Goal: Transaction & Acquisition: Purchase product/service

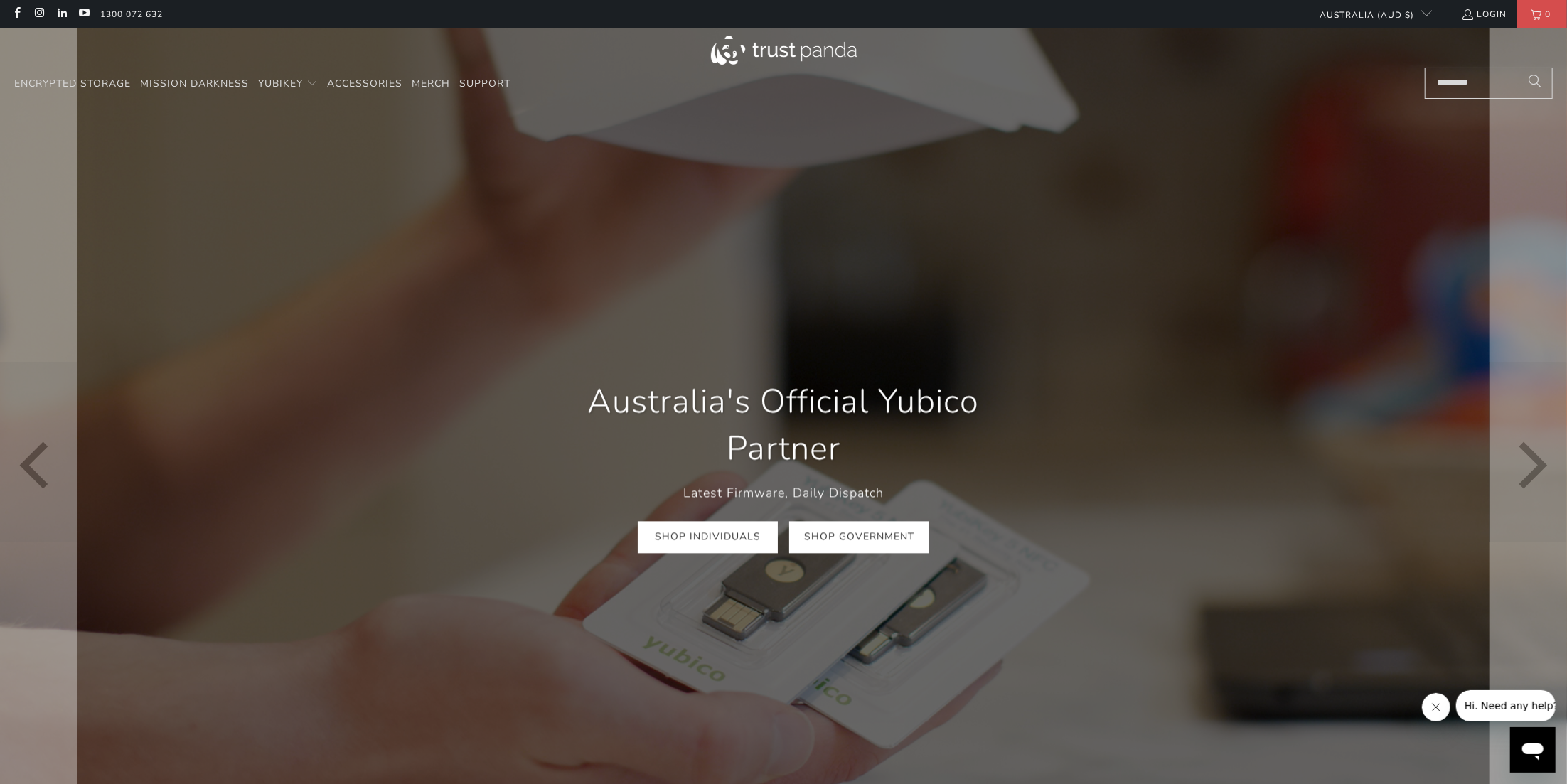
click at [859, 537] on link "Shop Government" at bounding box center [859, 536] width 140 height 32
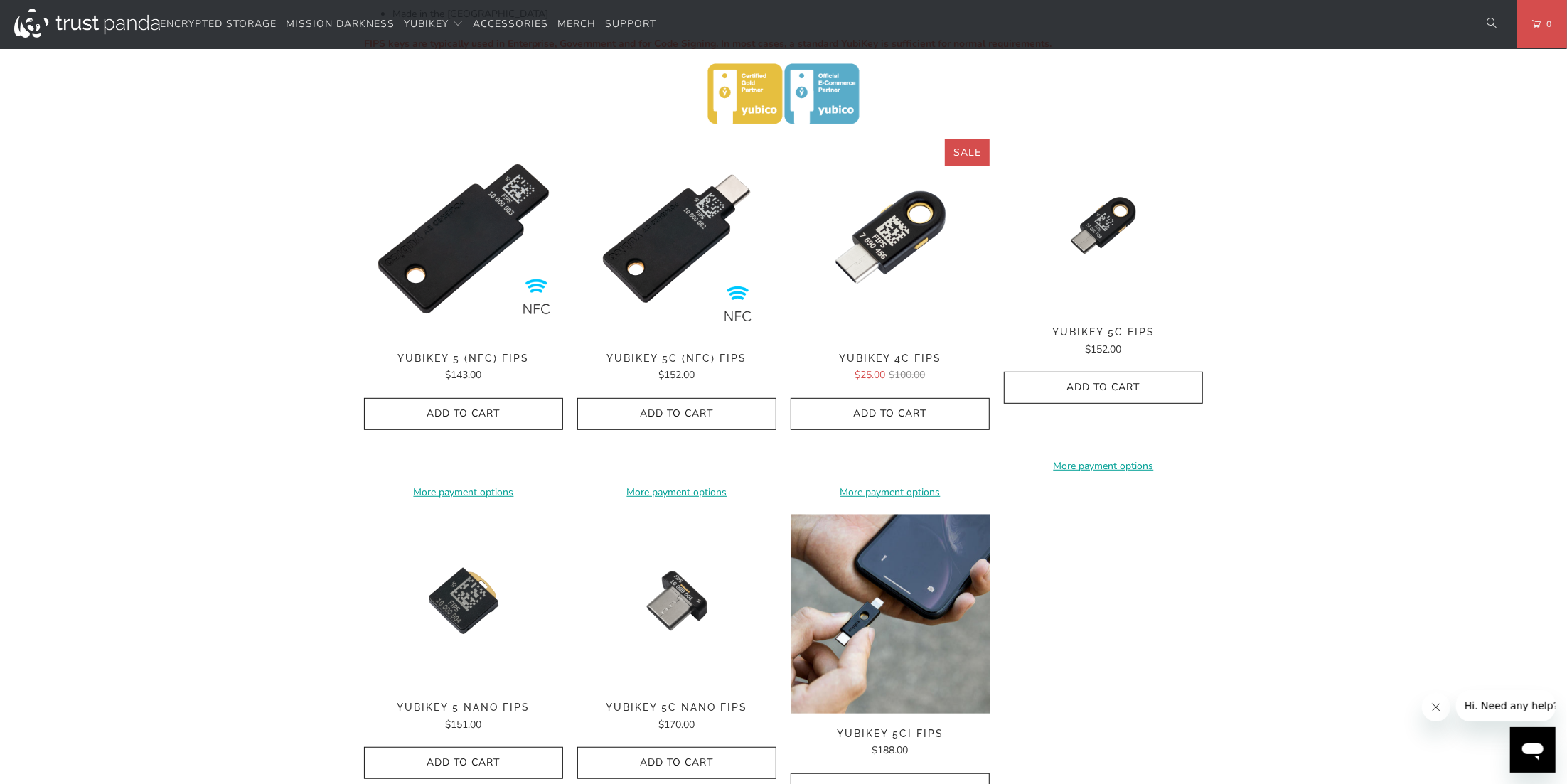
scroll to position [426, 0]
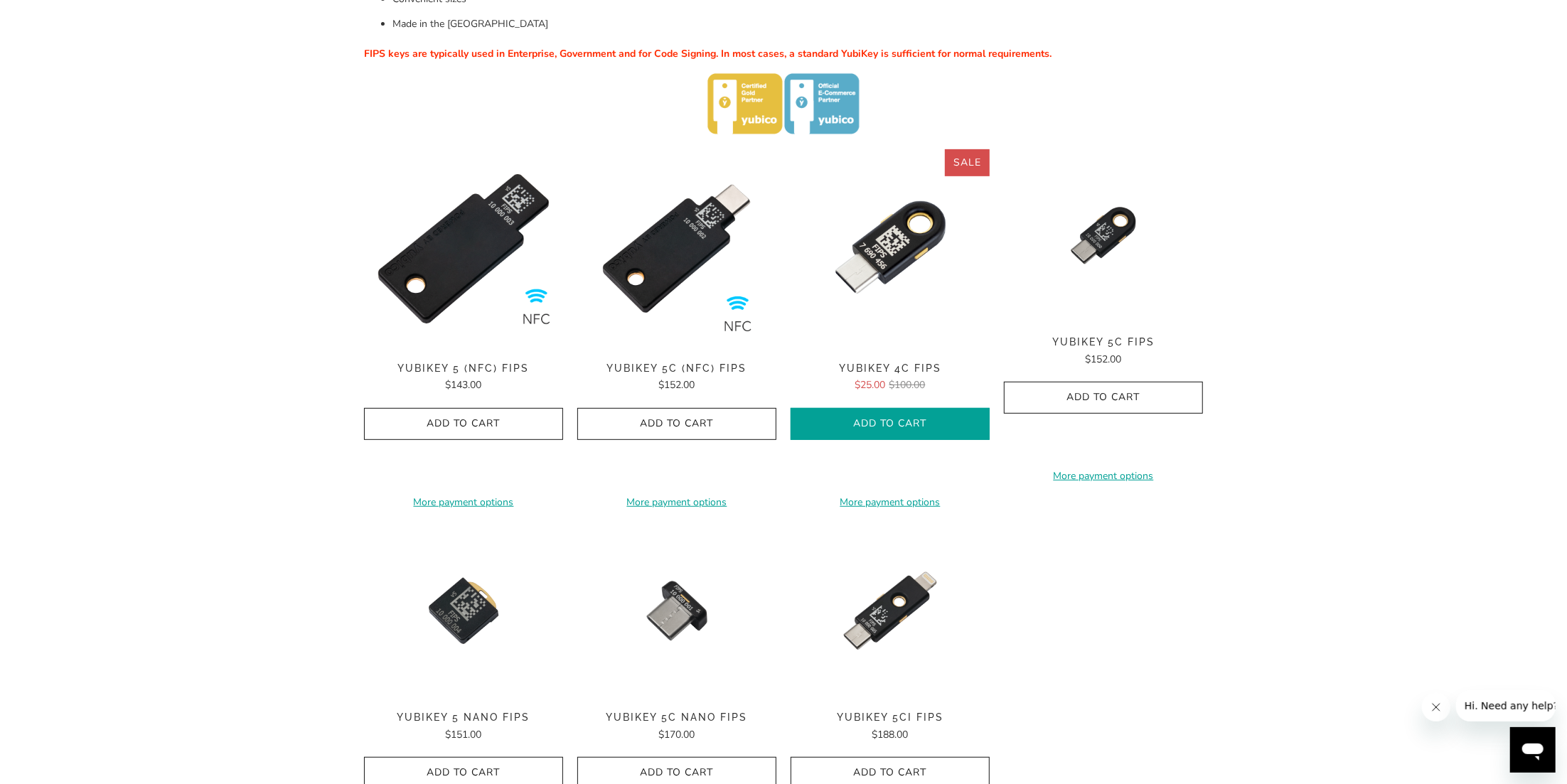
click at [890, 424] on icon "button" at bounding box center [890, 423] width 23 height 23
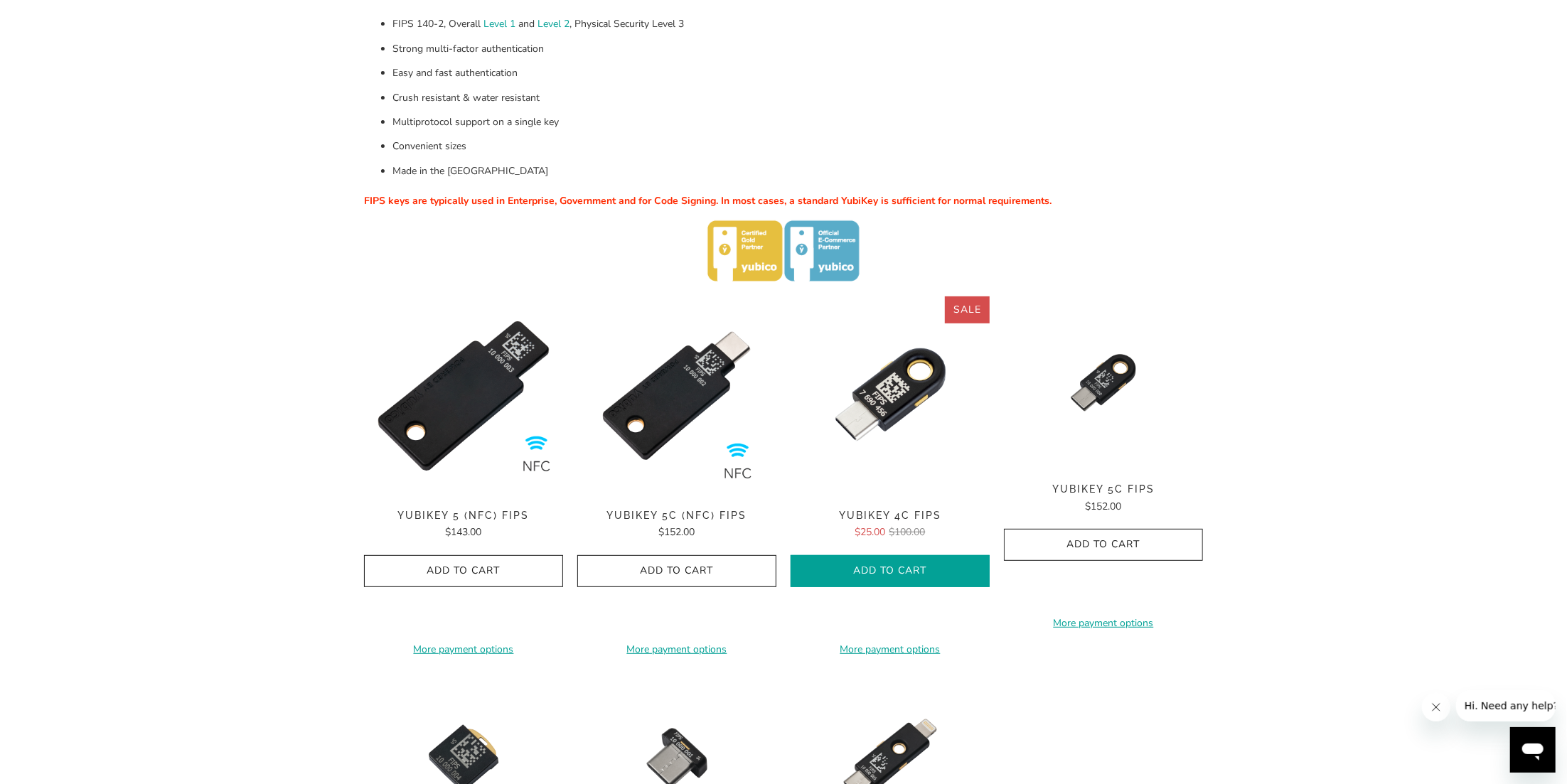
scroll to position [0, 0]
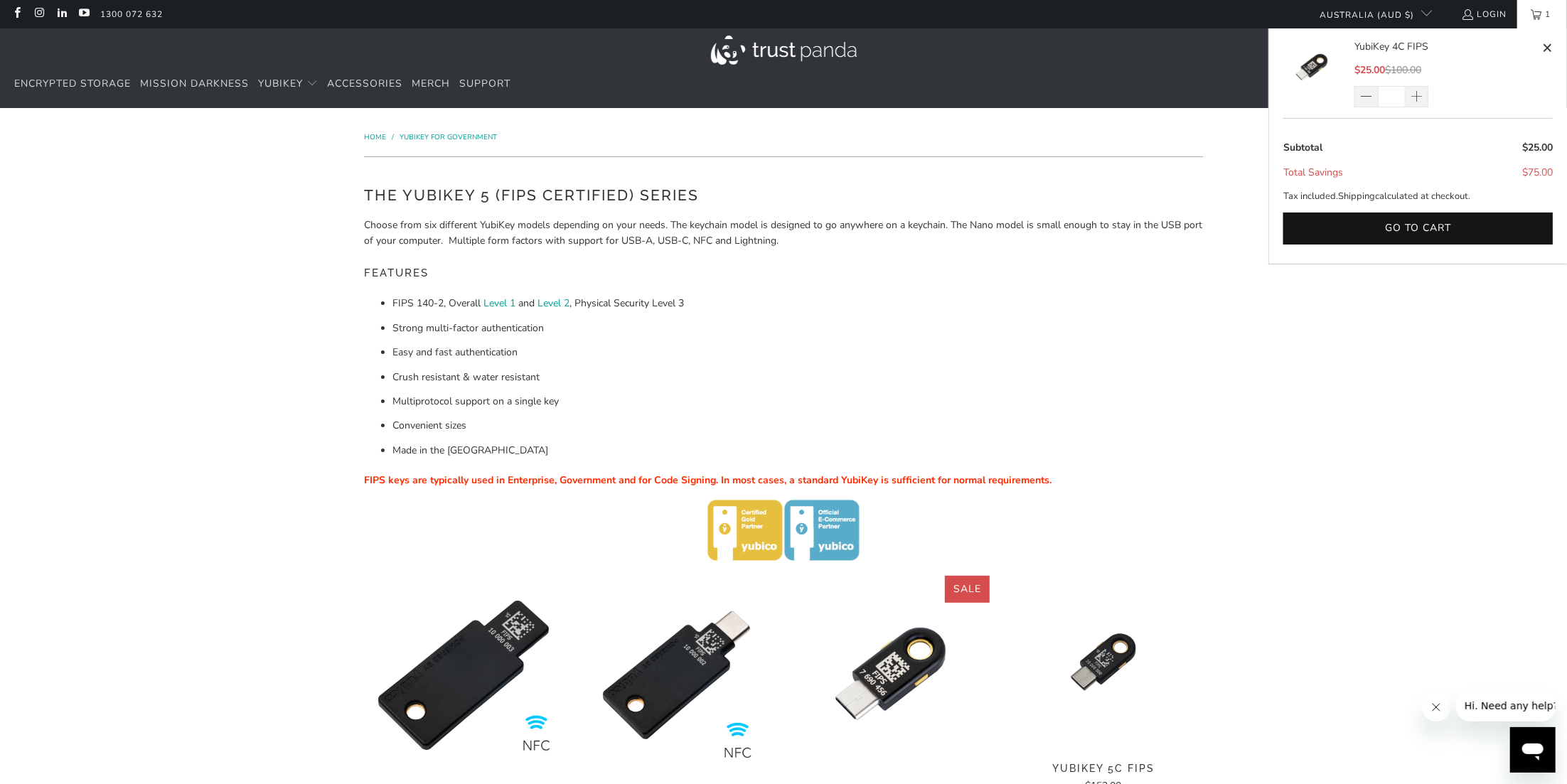
click at [1388, 46] on link "YubiKey 4C FIPS" at bounding box center [1447, 47] width 185 height 16
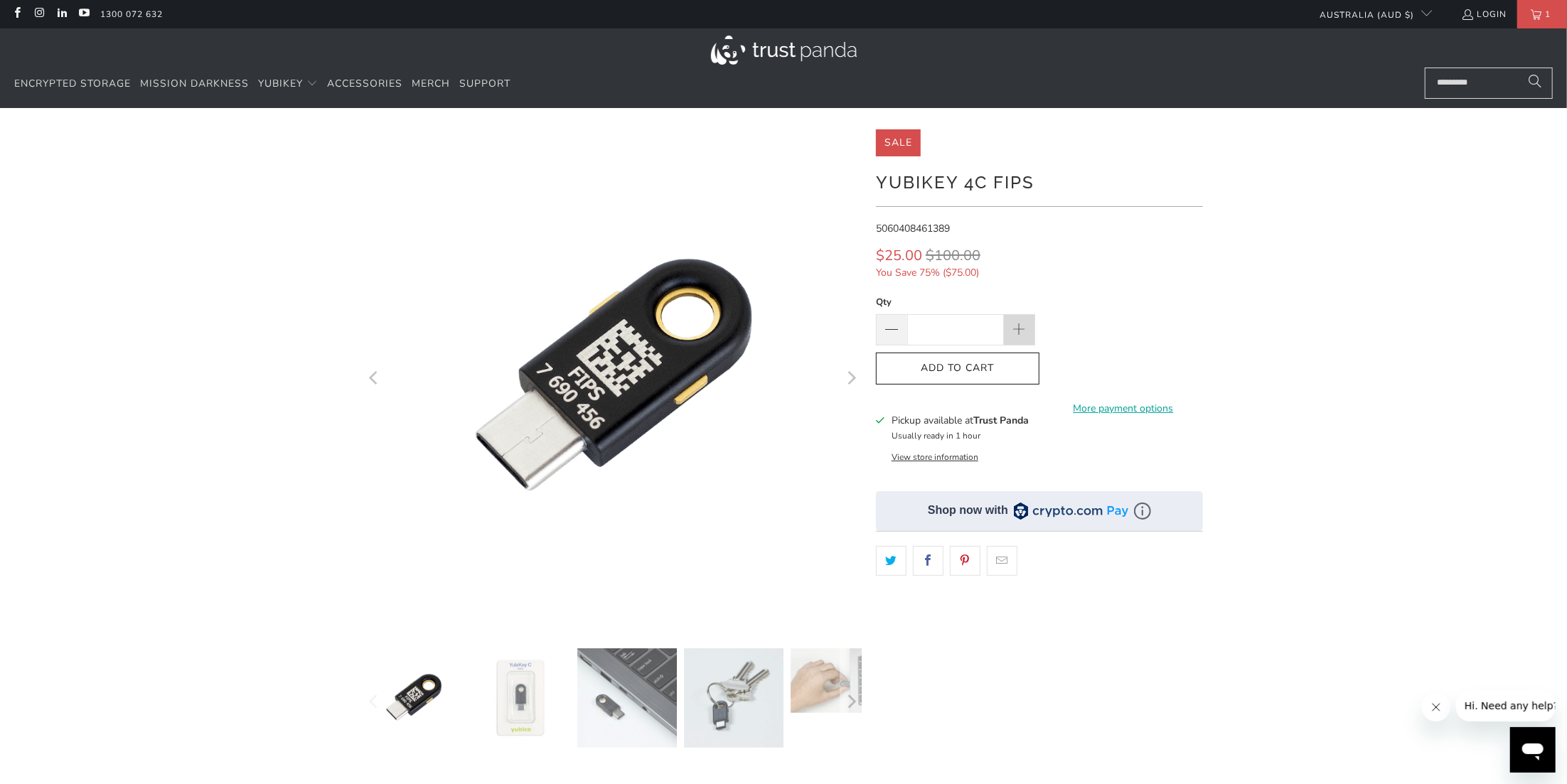
click at [1020, 329] on span at bounding box center [1019, 330] width 16 height 16
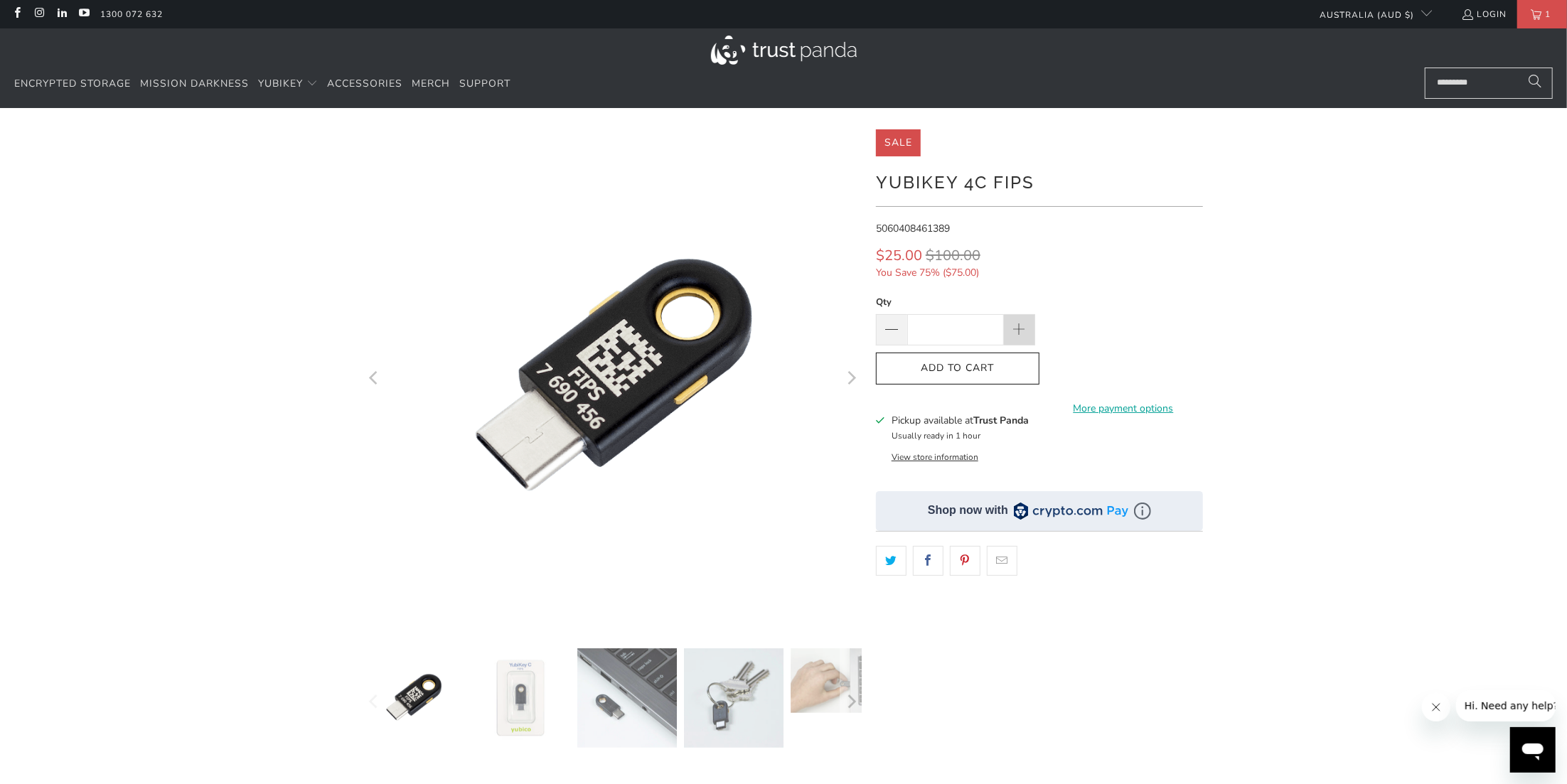
click at [1020, 329] on span at bounding box center [1019, 330] width 16 height 16
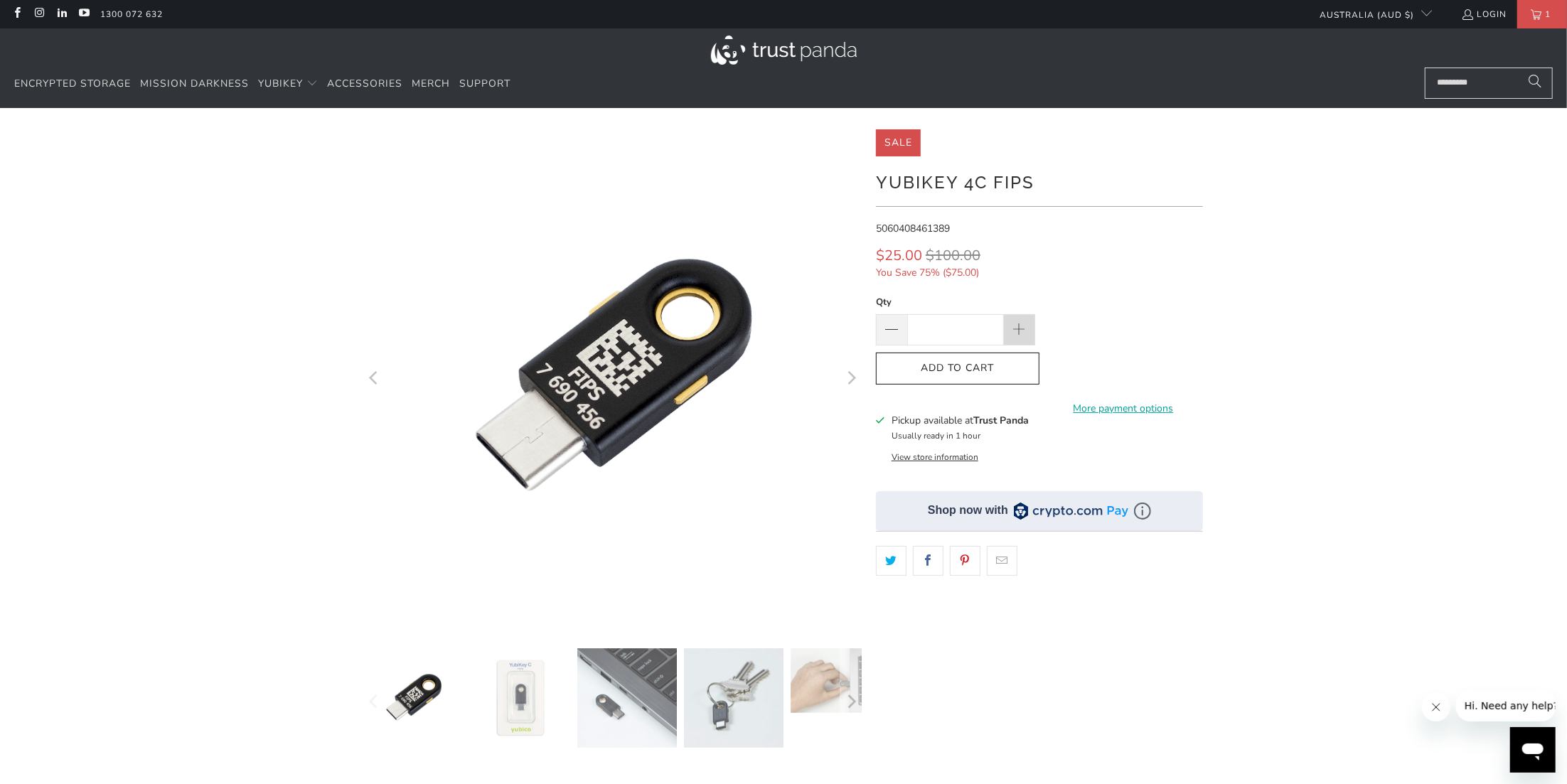
click at [1020, 329] on span at bounding box center [1019, 330] width 16 height 16
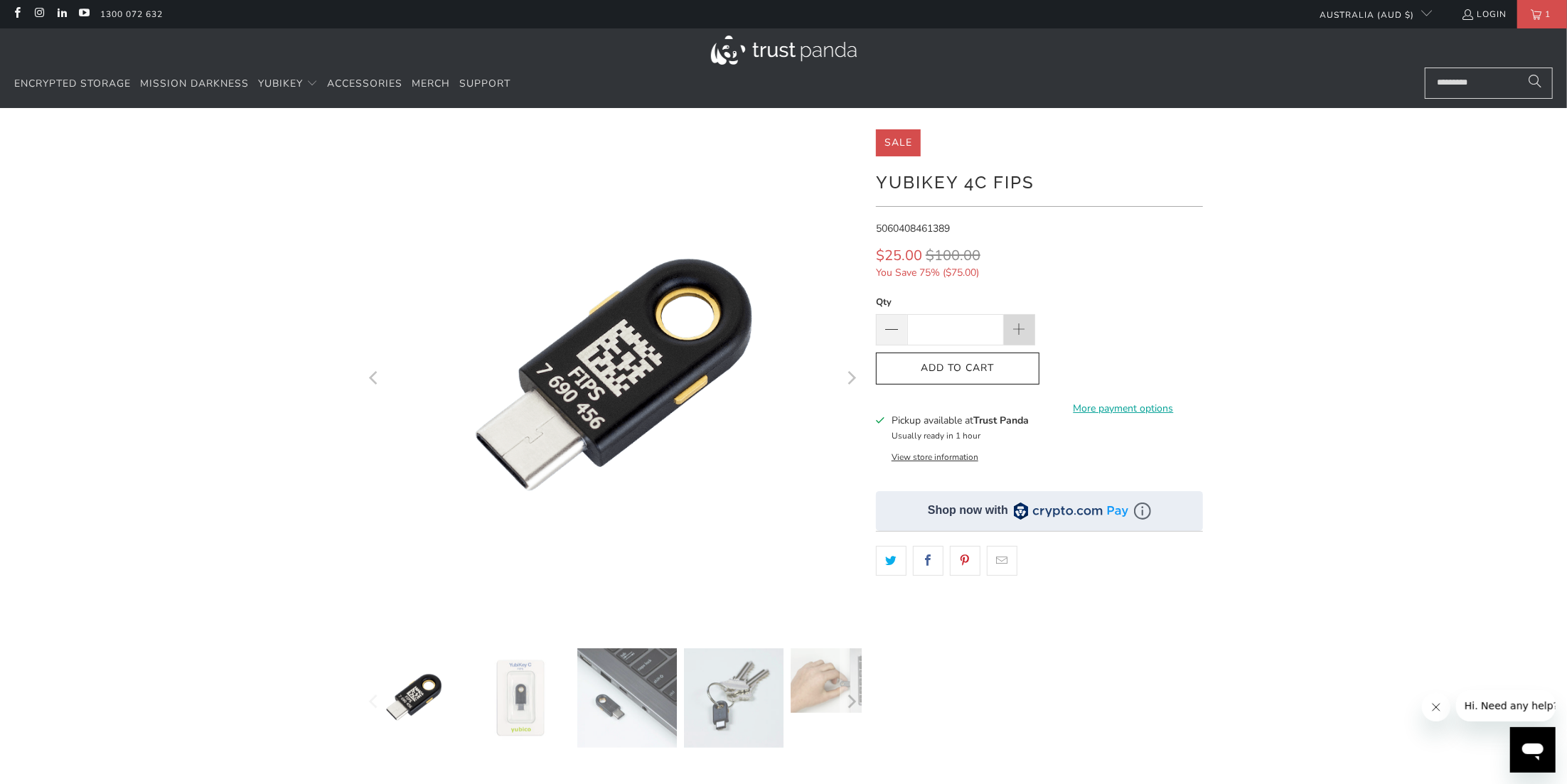
click at [1020, 329] on span at bounding box center [1019, 330] width 16 height 16
type input "**"
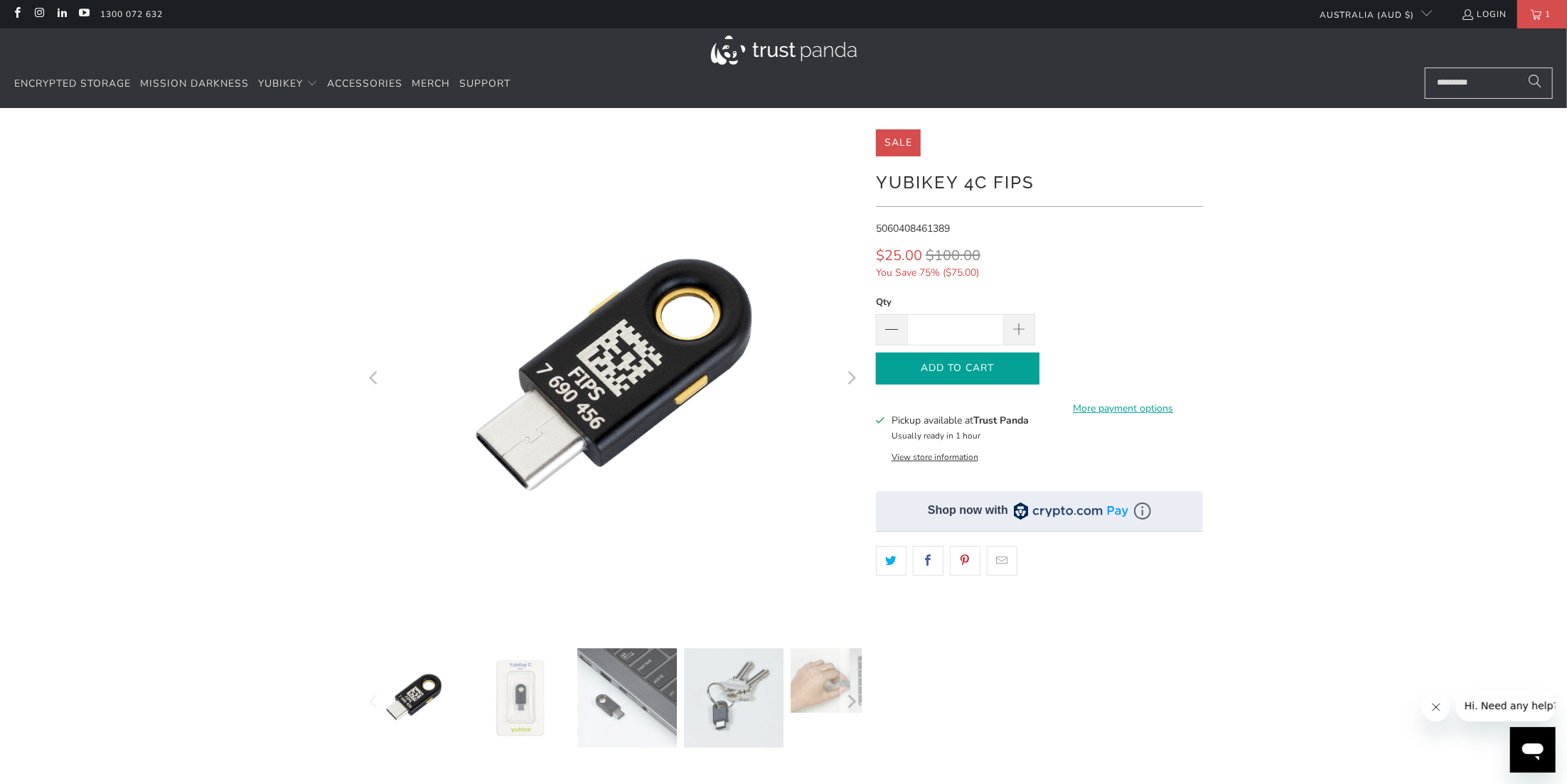
click at [959, 368] on icon "button" at bounding box center [957, 368] width 23 height 23
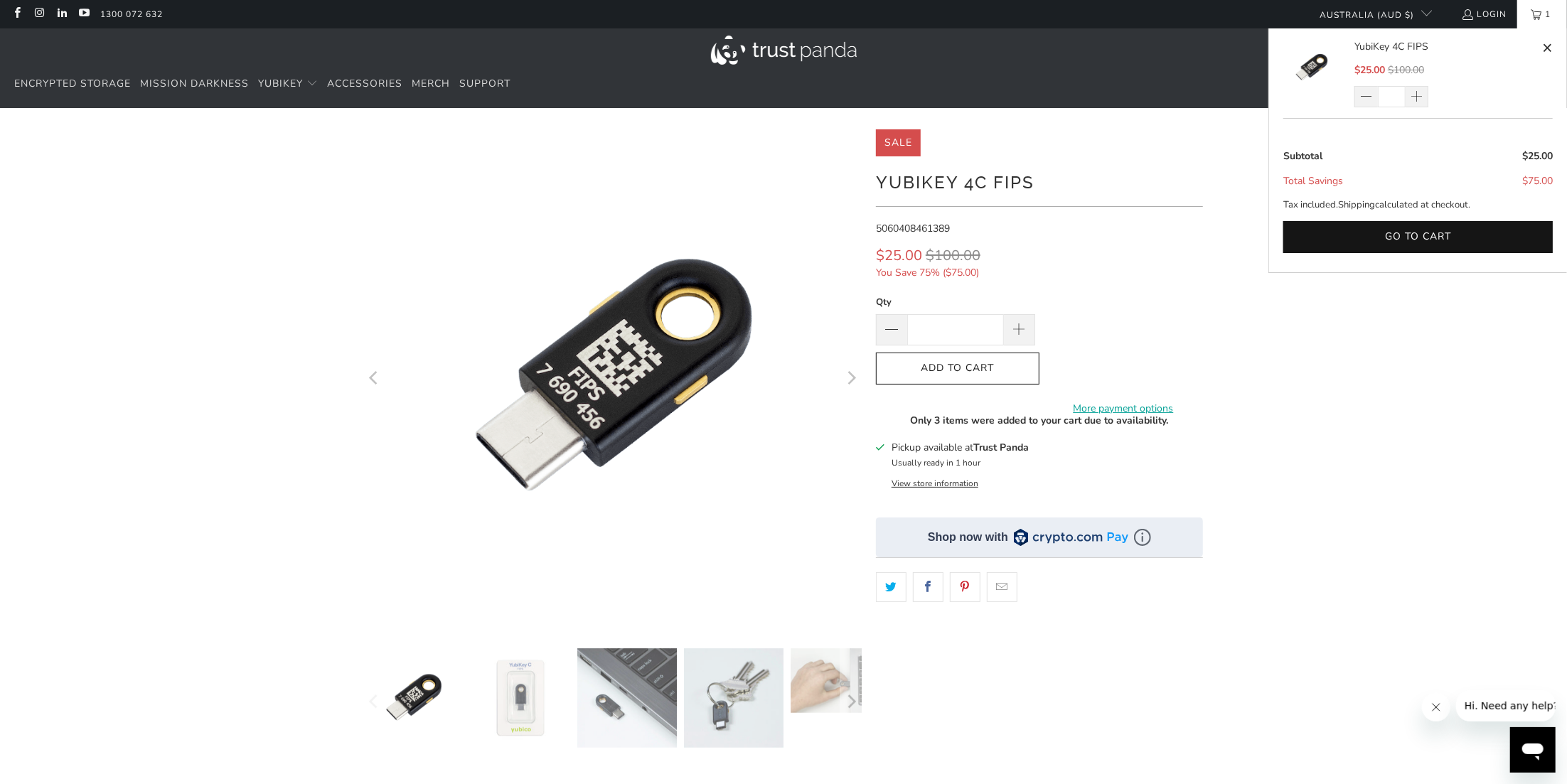
click at [1534, 18] on link "1" at bounding box center [1542, 14] width 49 height 29
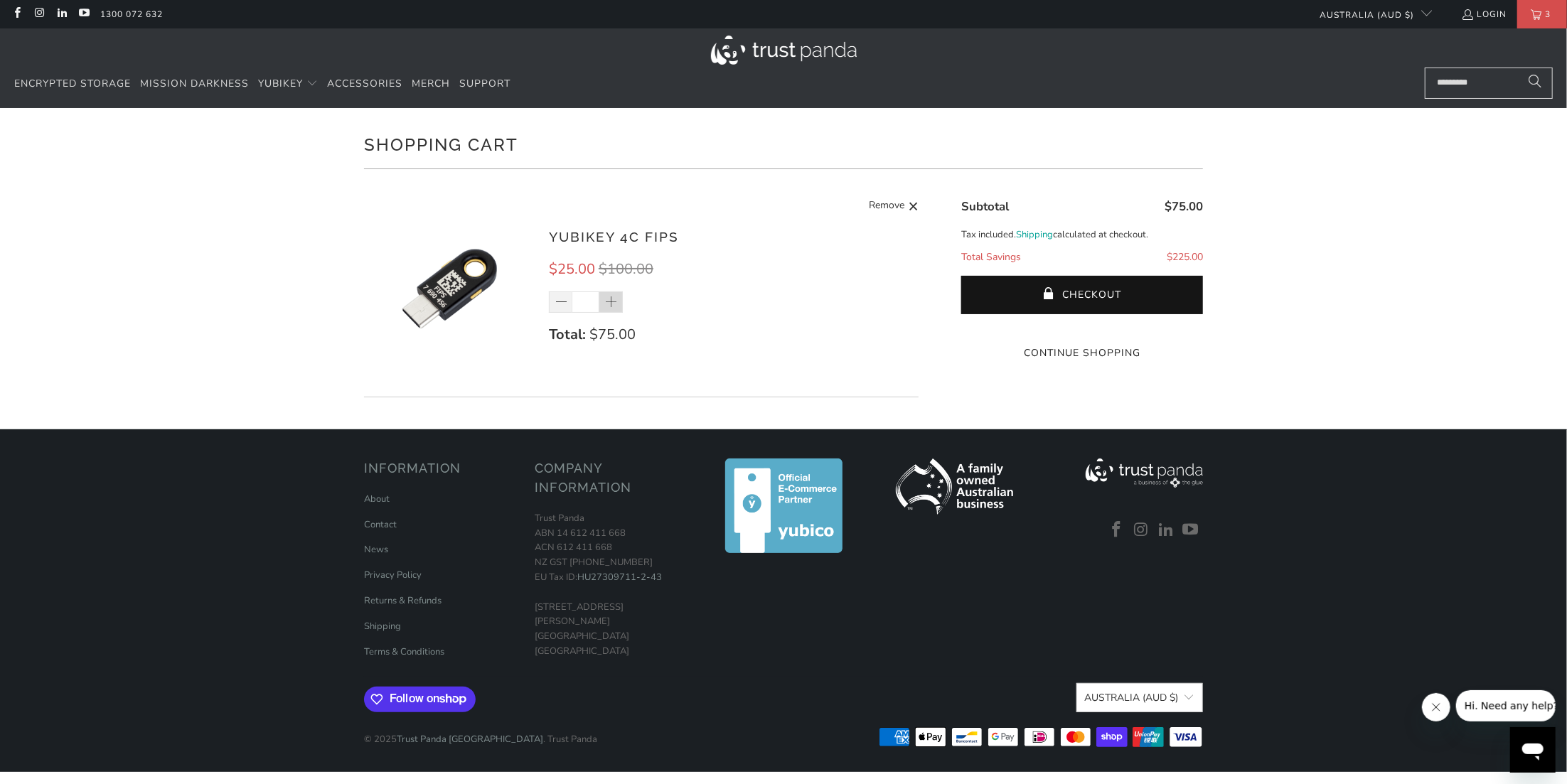
click at [618, 303] on span at bounding box center [611, 303] width 14 height 14
type input "*"
click at [612, 304] on div "*" at bounding box center [595, 302] width 93 height 22
click at [612, 301] on div "*" at bounding box center [595, 302] width 93 height 22
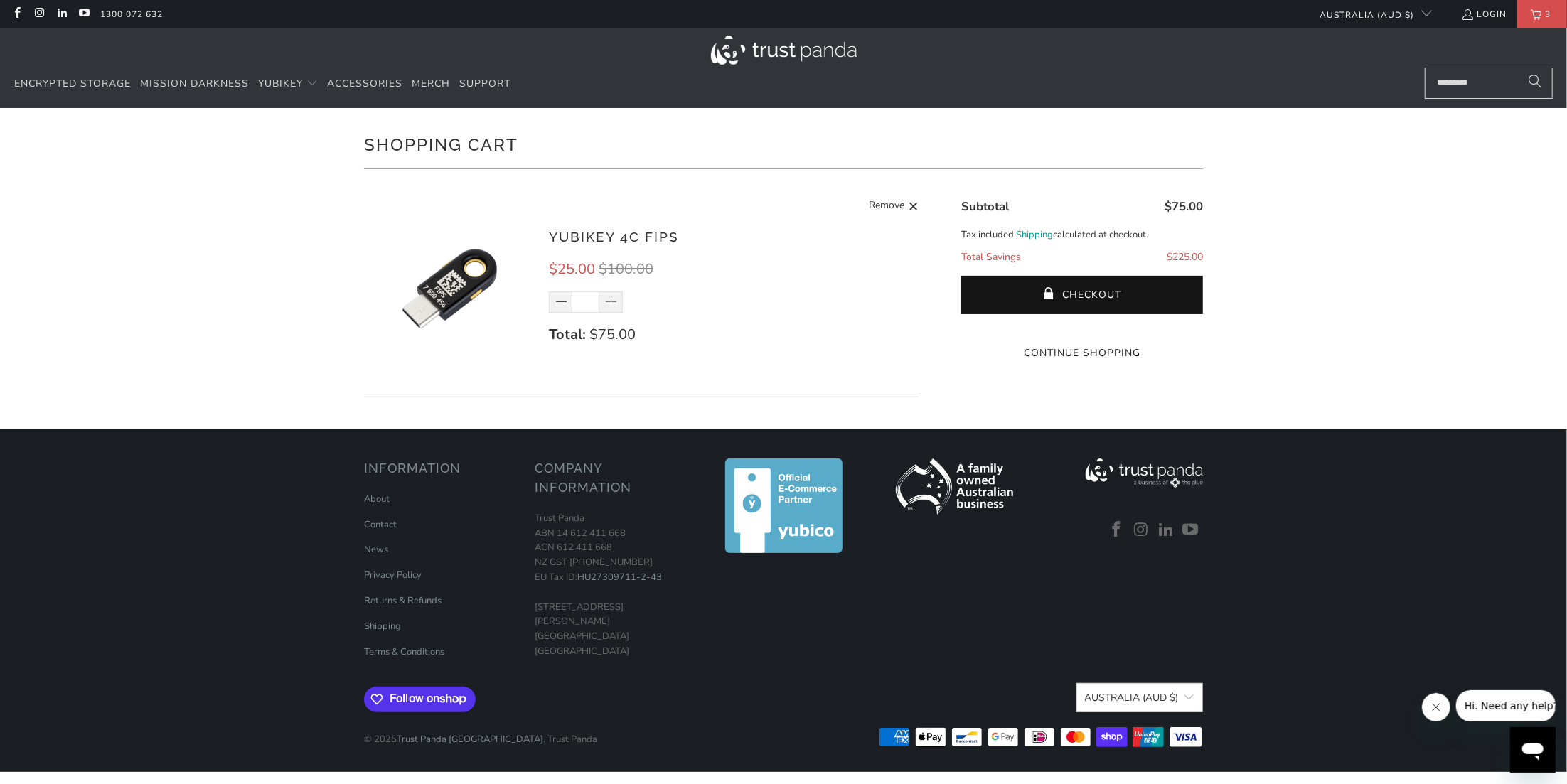
click at [612, 301] on div "*" at bounding box center [595, 302] width 93 height 22
click at [1090, 293] on button "Checkout" at bounding box center [1082, 295] width 242 height 38
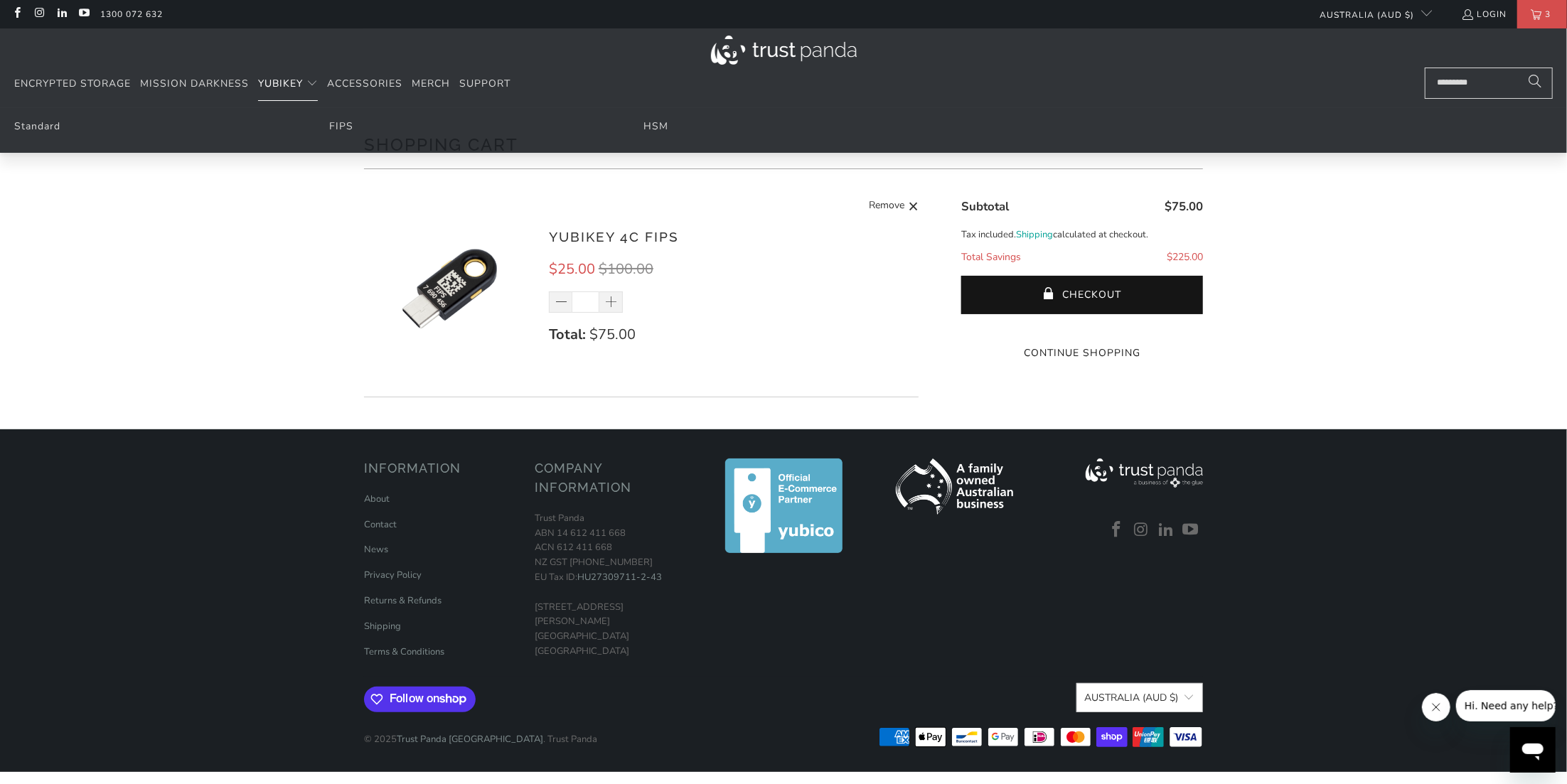
click at [276, 86] on span "YubiKey" at bounding box center [280, 84] width 44 height 14
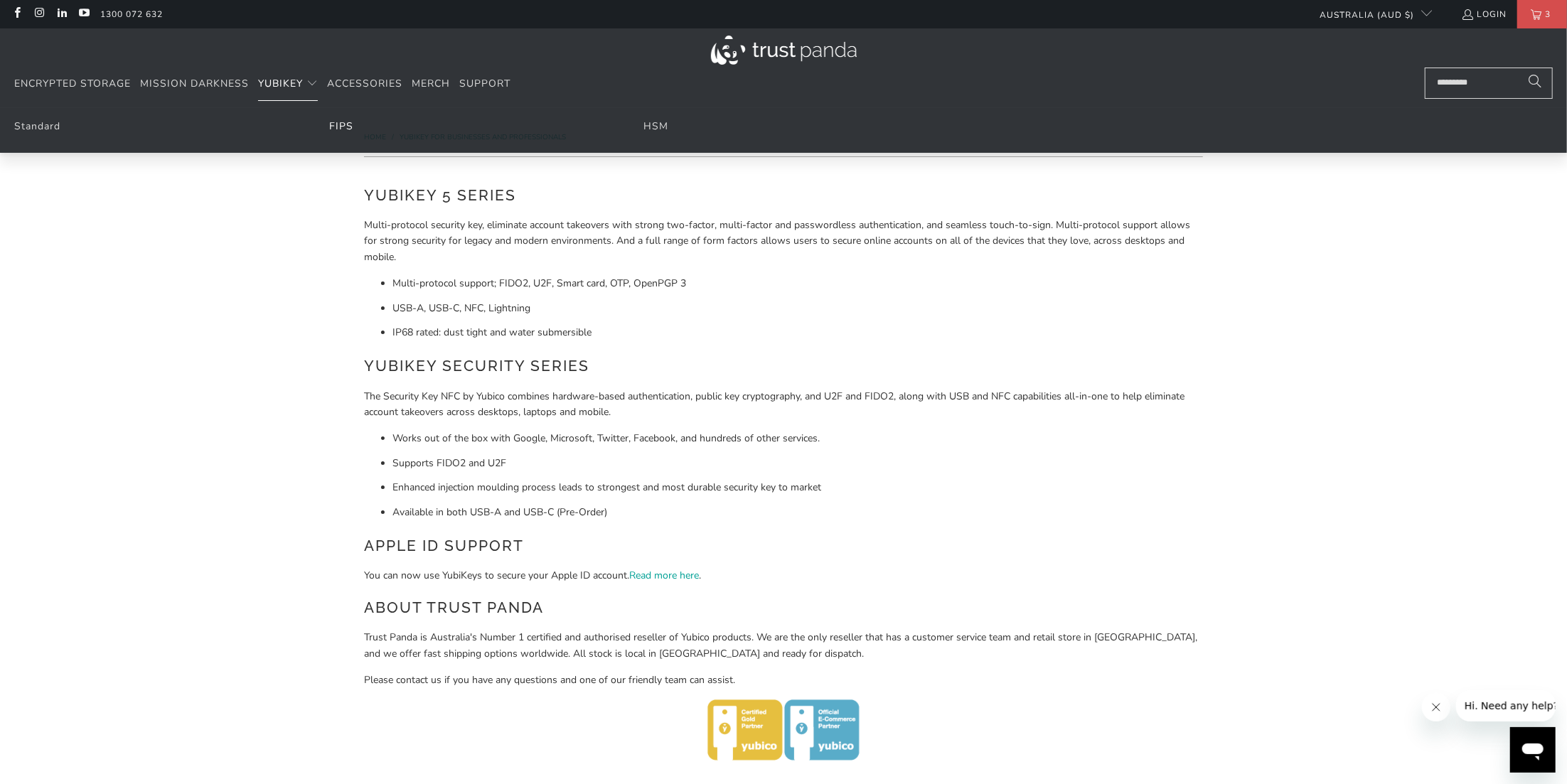
click at [341, 126] on link "FIPS" at bounding box center [341, 126] width 24 height 14
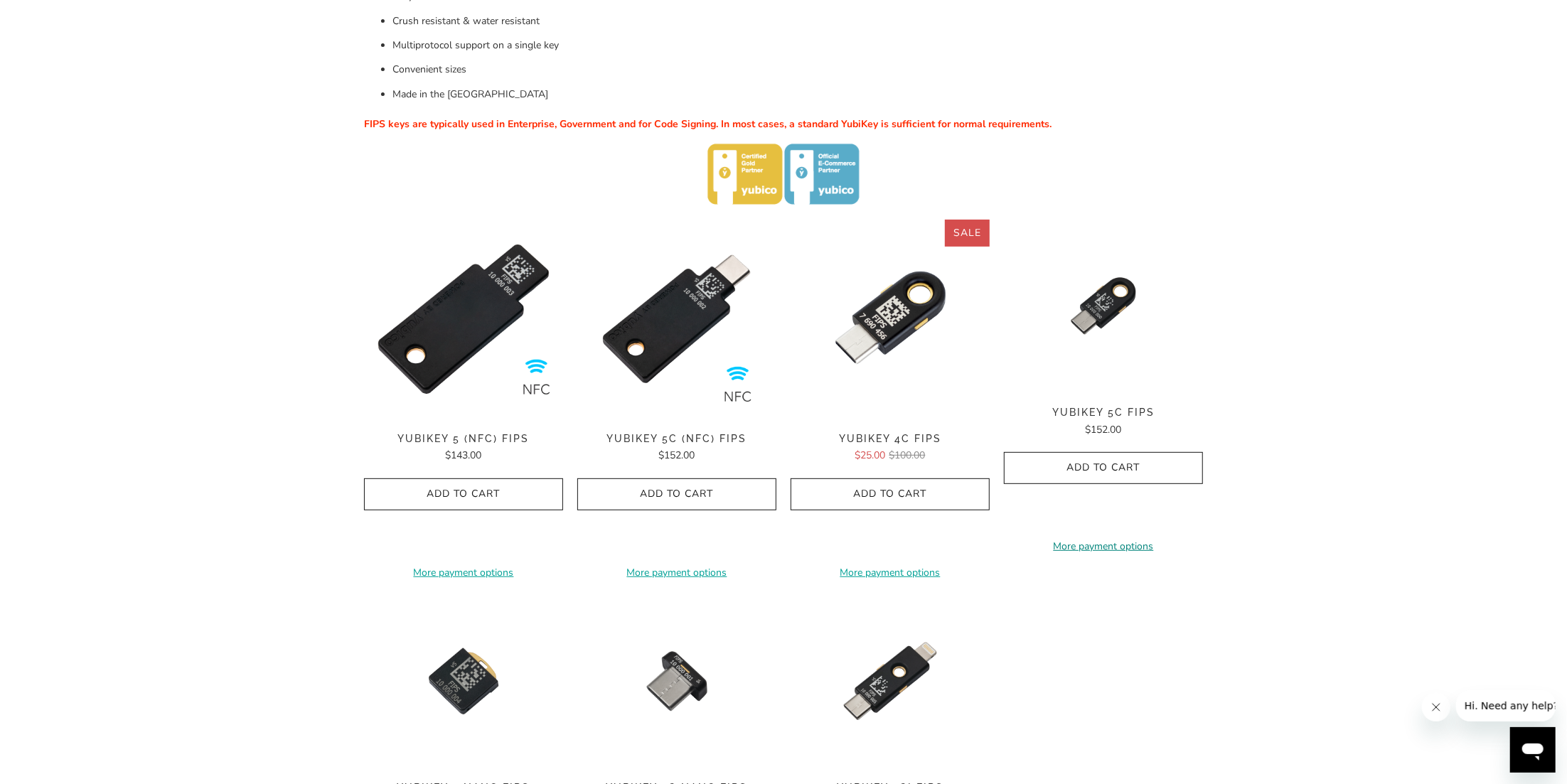
scroll to position [355, 0]
click at [1083, 471] on span "Add to Cart" at bounding box center [1103, 468] width 169 height 12
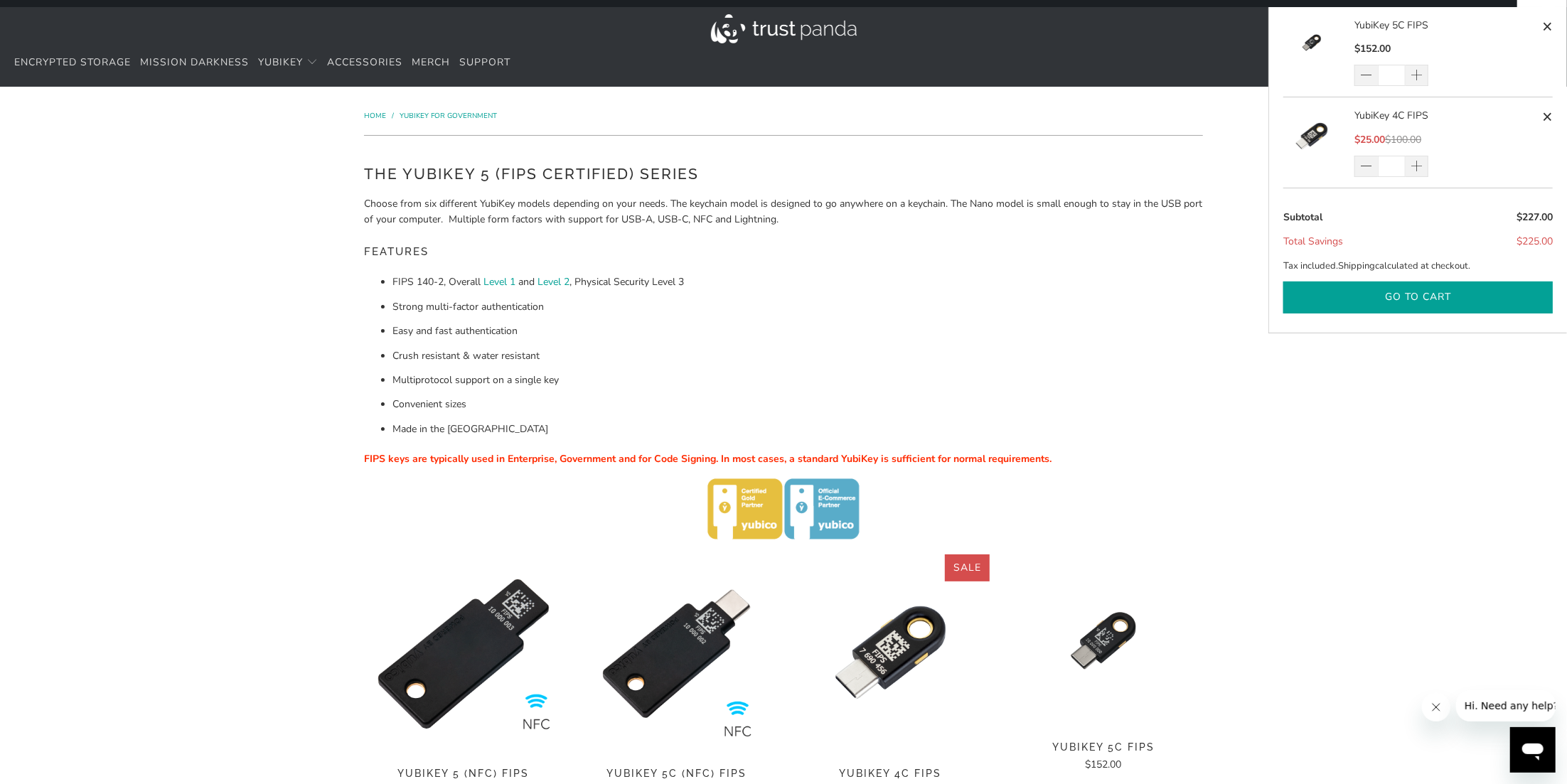
scroll to position [0, 0]
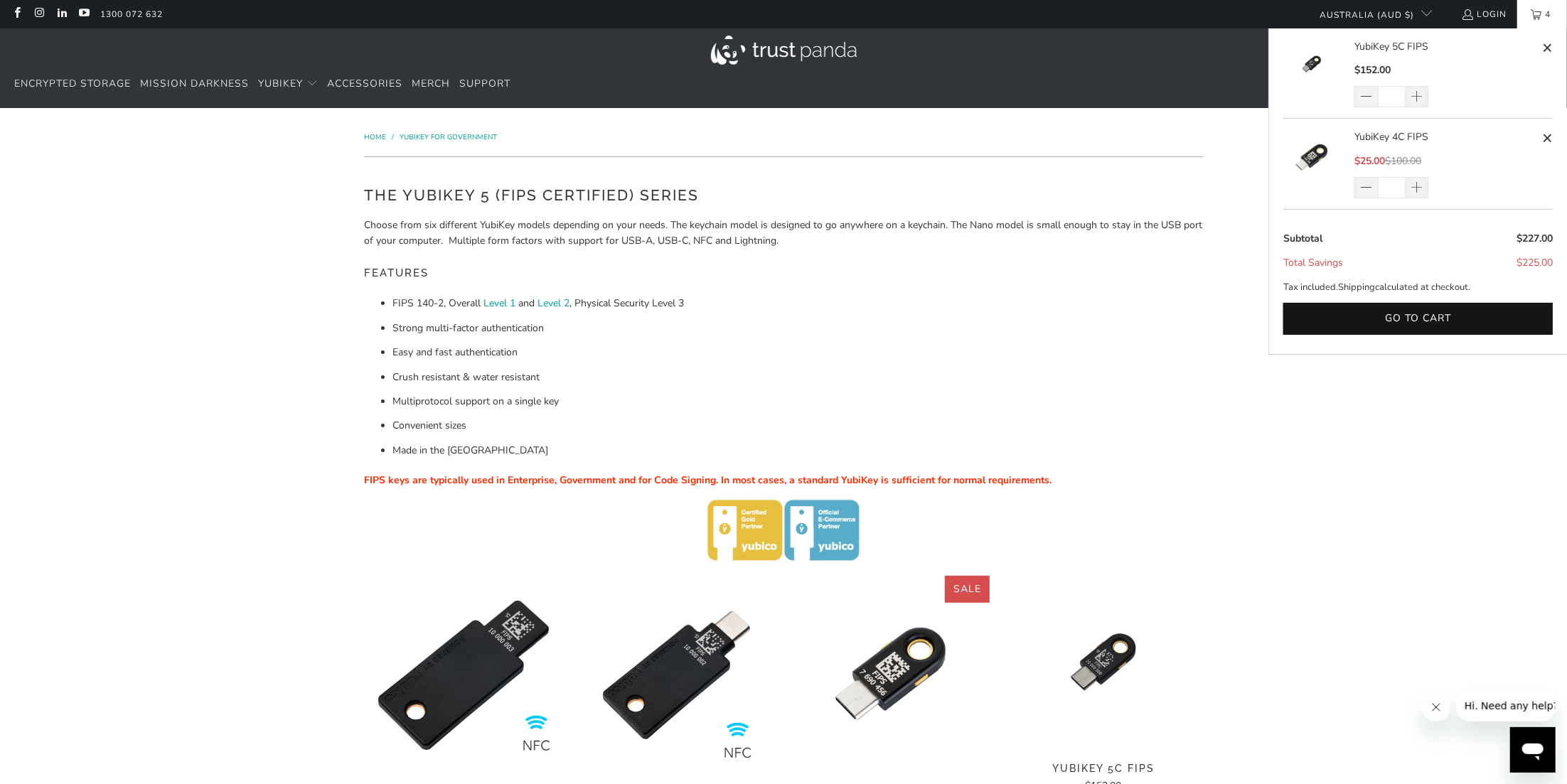
click at [1535, 21] on link "4" at bounding box center [1542, 14] width 49 height 29
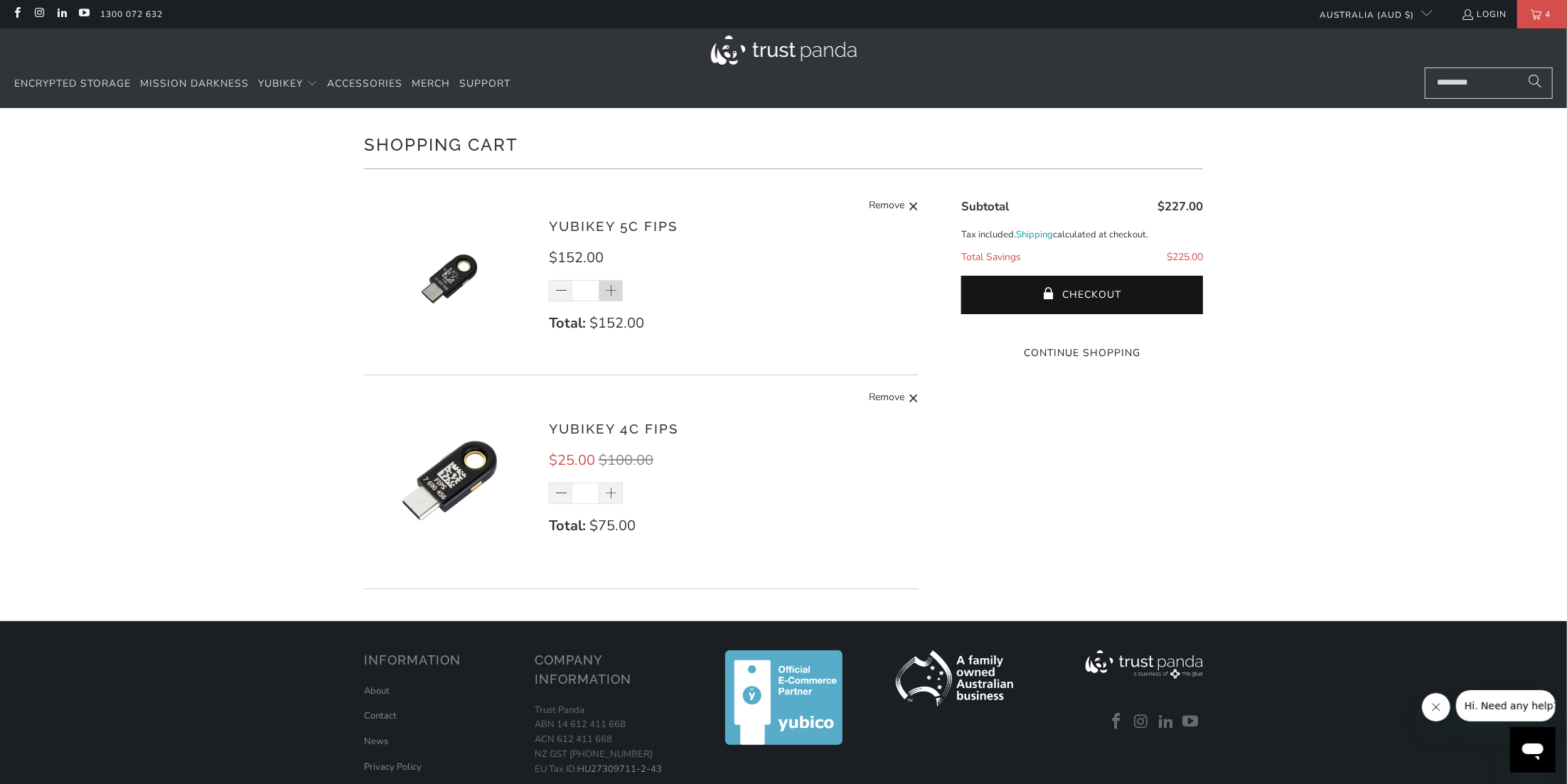
click at [617, 291] on span at bounding box center [611, 291] width 14 height 14
type input "*"
click at [617, 291] on div "*" at bounding box center [595, 291] width 93 height 22
click at [610, 291] on span at bounding box center [611, 291] width 14 height 14
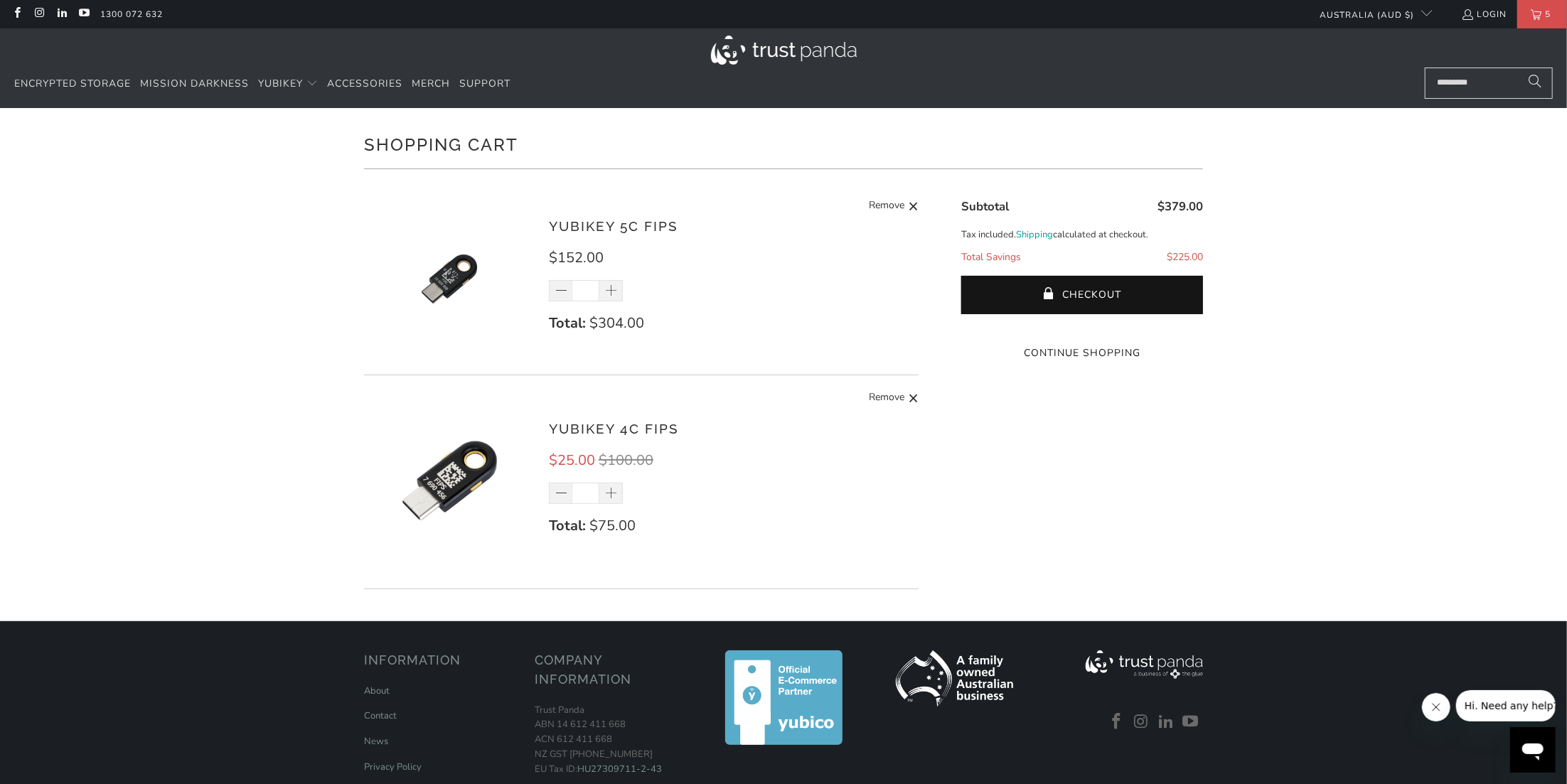
type input "*"
click at [612, 291] on span at bounding box center [611, 291] width 14 height 14
type input "*"
click at [610, 289] on span at bounding box center [611, 291] width 14 height 14
type input "*"
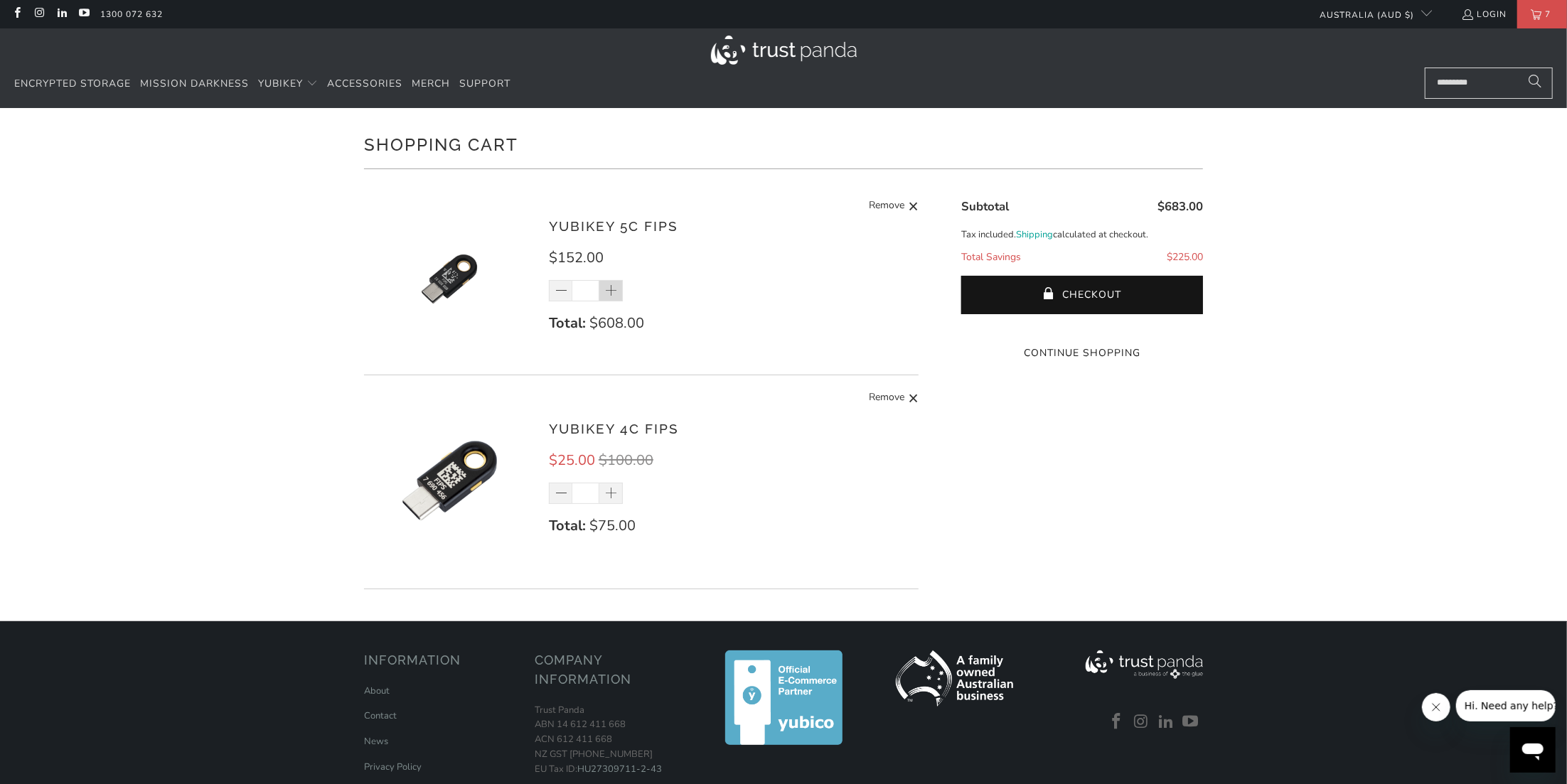
click at [610, 289] on div "*" at bounding box center [595, 291] width 93 height 22
click at [610, 289] on span at bounding box center [611, 291] width 14 height 14
type input "*"
click at [610, 289] on span at bounding box center [611, 291] width 14 height 14
type input "*"
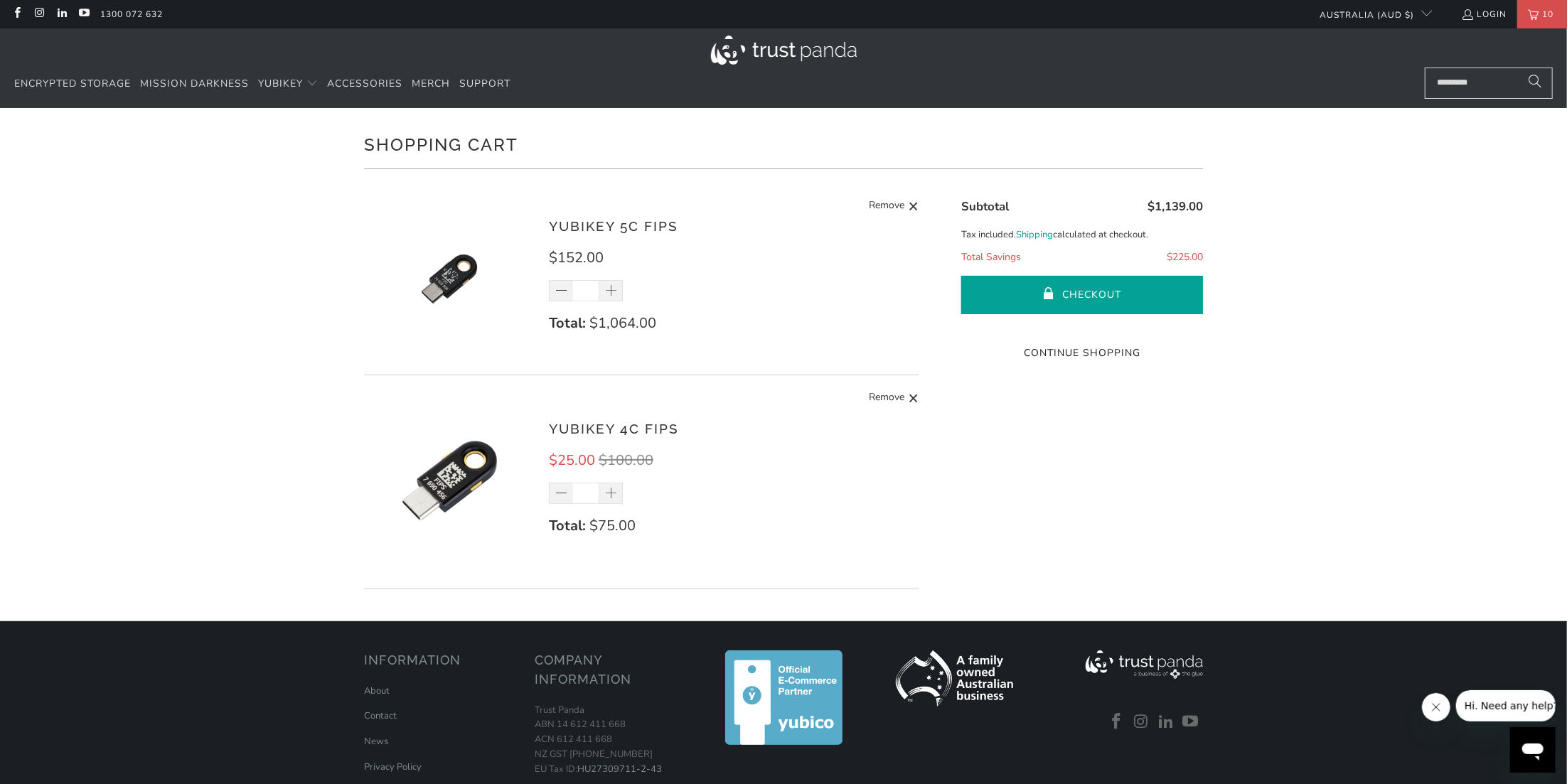
click at [1078, 294] on button "Checkout" at bounding box center [1082, 295] width 242 height 38
